Goal: Task Accomplishment & Management: Understand process/instructions

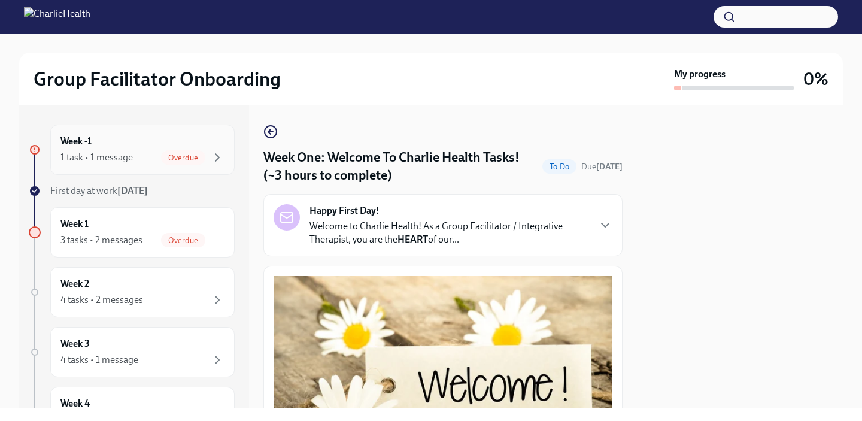
click at [152, 159] on div "1 task • 1 message Overdue" at bounding box center [142, 157] width 164 height 14
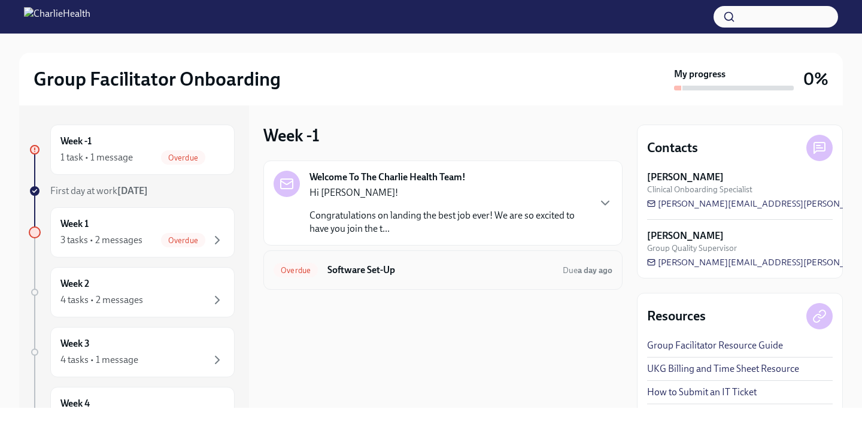
click at [416, 274] on h6 "Software Set-Up" at bounding box center [440, 269] width 226 height 13
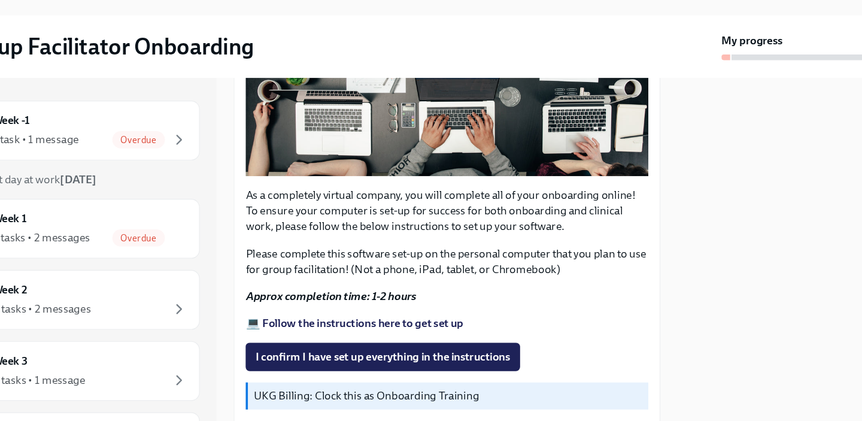
scroll to position [291, 0]
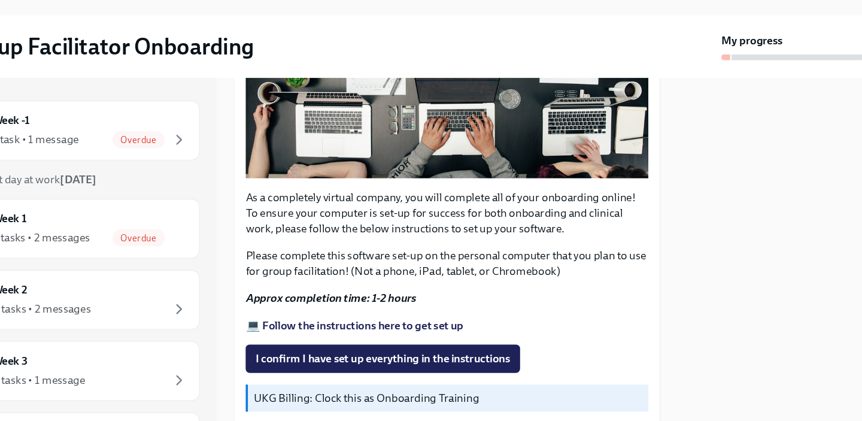
click at [364, 294] on strong "Approx completion time: 1-2 hours" at bounding box center [345, 290] width 144 height 11
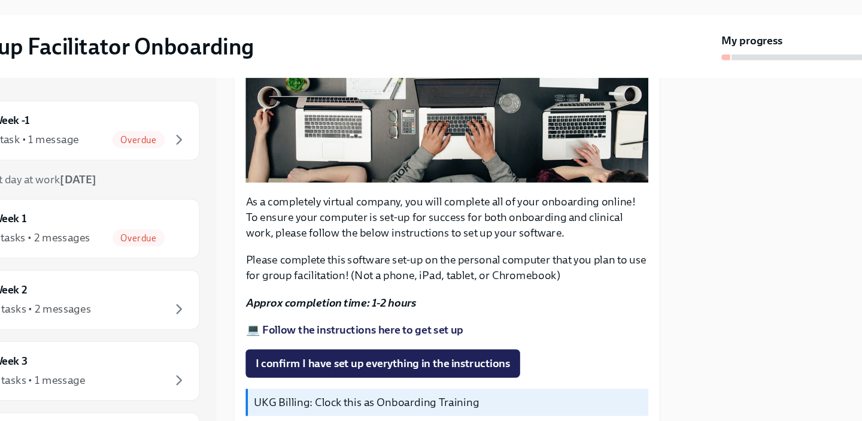
scroll to position [0, 0]
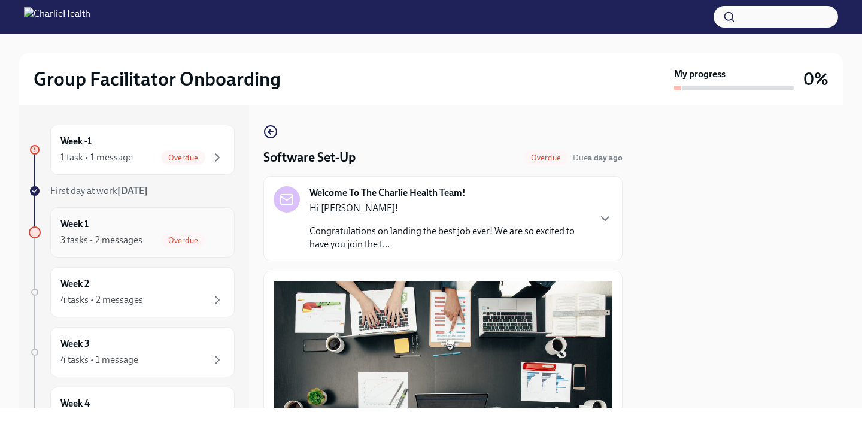
click at [189, 244] on span "Overdue" at bounding box center [183, 240] width 44 height 9
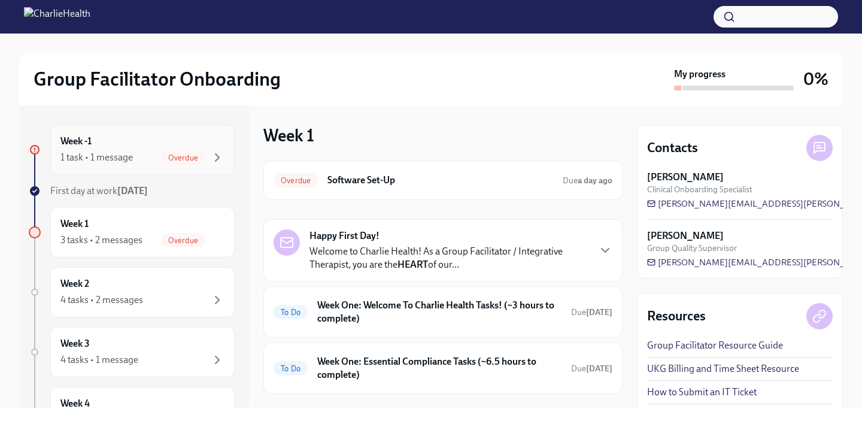
click at [174, 154] on span "Overdue" at bounding box center [183, 157] width 44 height 9
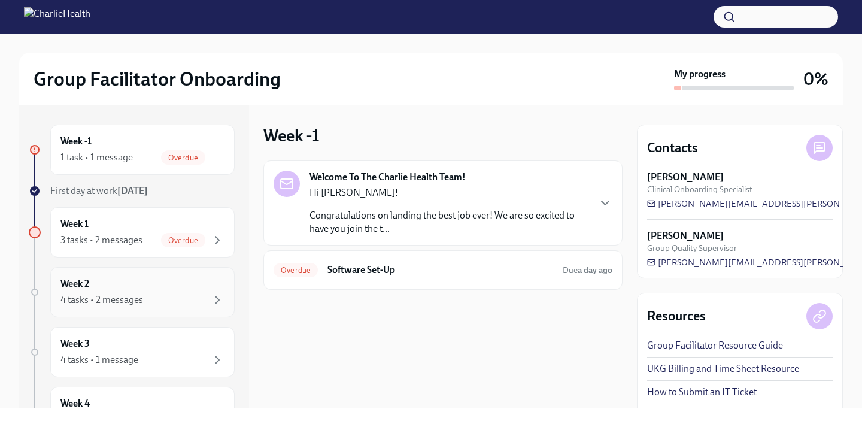
click at [166, 288] on div "Week 2 4 tasks • 2 messages" at bounding box center [142, 292] width 164 height 30
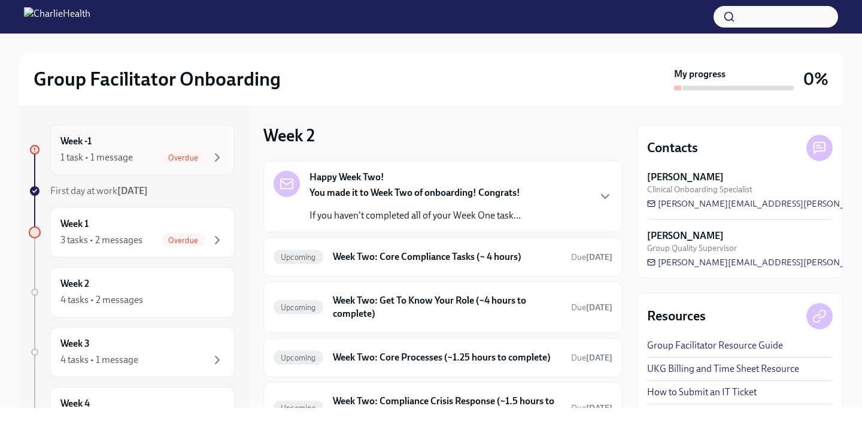
click at [168, 148] on div "Week -1 1 task • 1 message Overdue" at bounding box center [142, 150] width 164 height 30
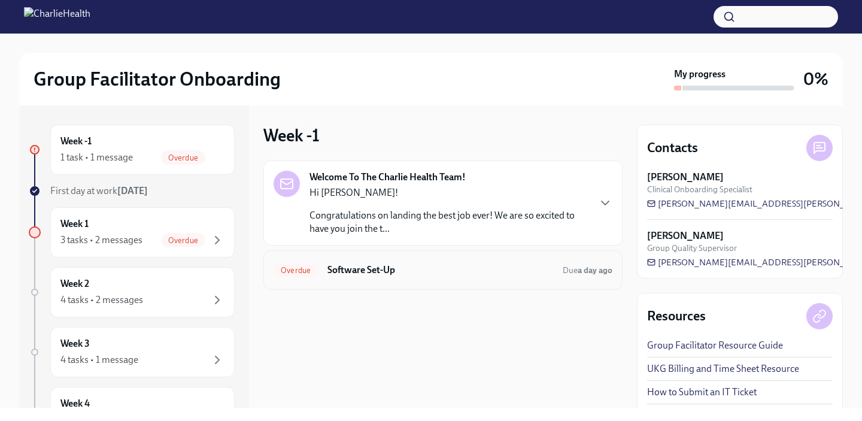
click at [343, 276] on h6 "Software Set-Up" at bounding box center [440, 269] width 226 height 13
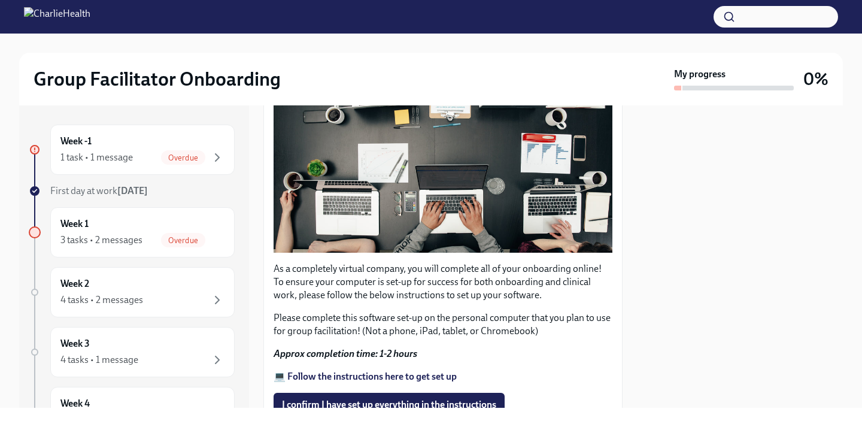
scroll to position [390, 0]
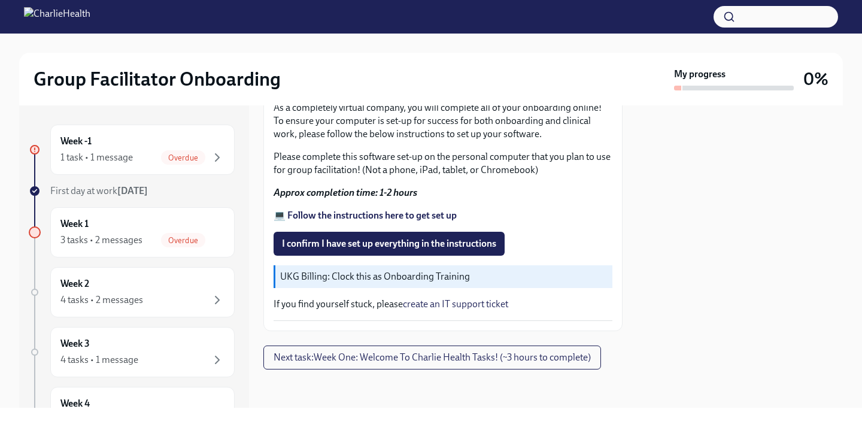
click at [333, 216] on strong "💻 Follow the instructions here to get set up" at bounding box center [364, 214] width 183 height 11
